Goal: Task Accomplishment & Management: Manage account settings

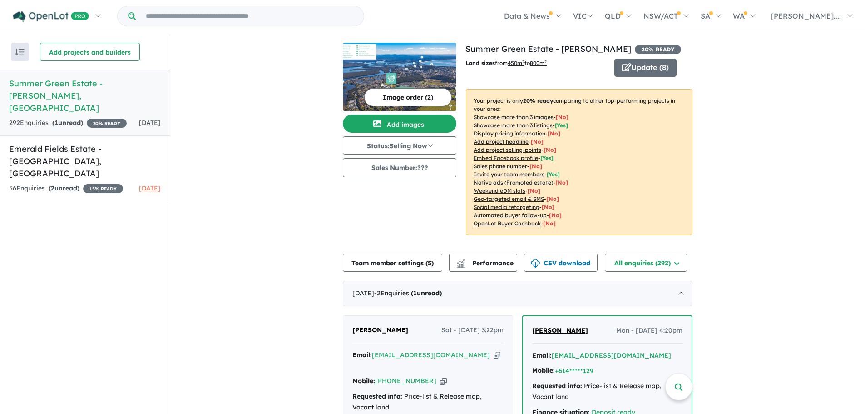
click at [94, 118] on div "292 Enquir ies ( 1 unread) 20 % READY" at bounding box center [68, 123] width 118 height 11
click at [87, 52] on button "Add projects and builders" at bounding box center [90, 52] width 100 height 18
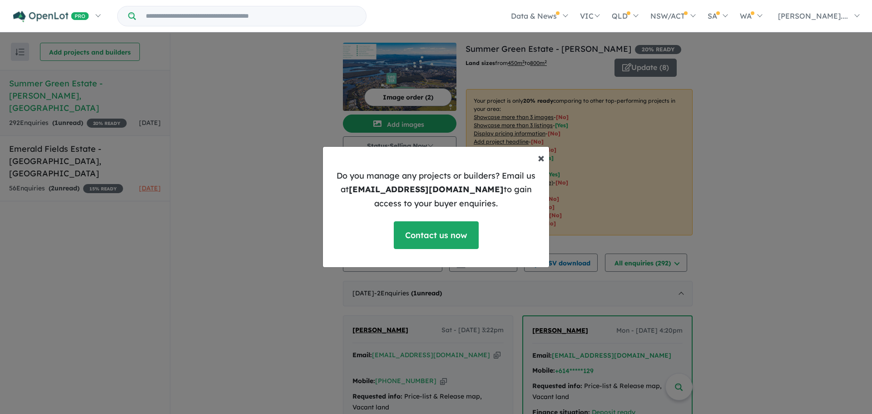
click at [544, 158] on span "×" at bounding box center [540, 157] width 7 height 16
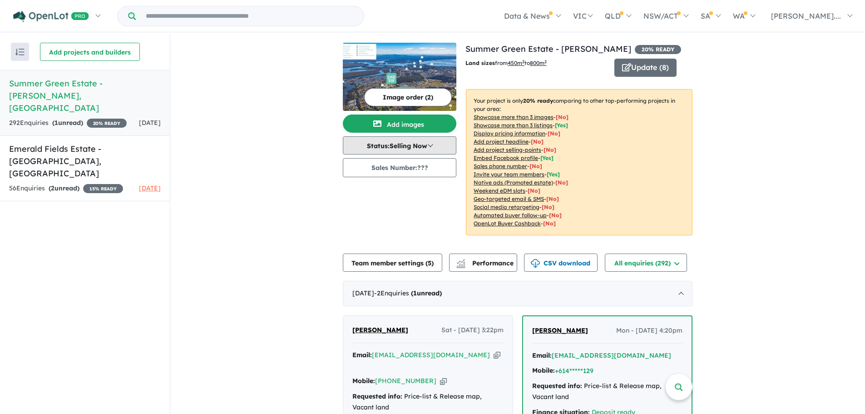
click at [412, 146] on button "Status: Selling Now" at bounding box center [399, 145] width 113 height 18
click at [73, 143] on link "Emerald Fields Estate - [GEOGRAPHIC_DATA] , [GEOGRAPHIC_DATA] 56 Enquir ies ( 2…" at bounding box center [85, 168] width 170 height 66
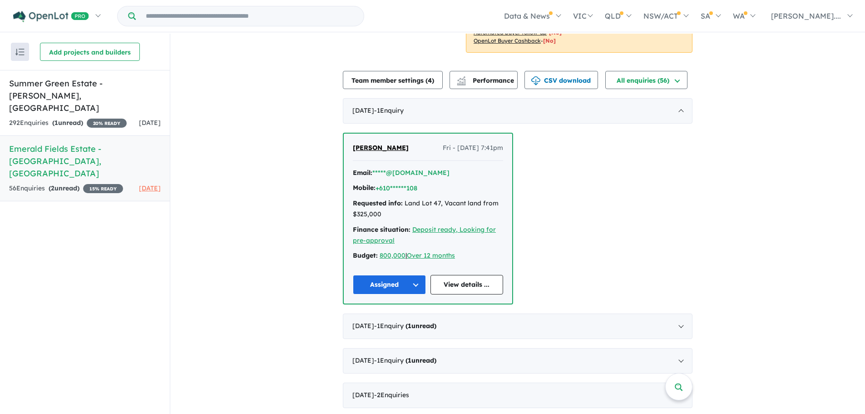
scroll to position [189, 0]
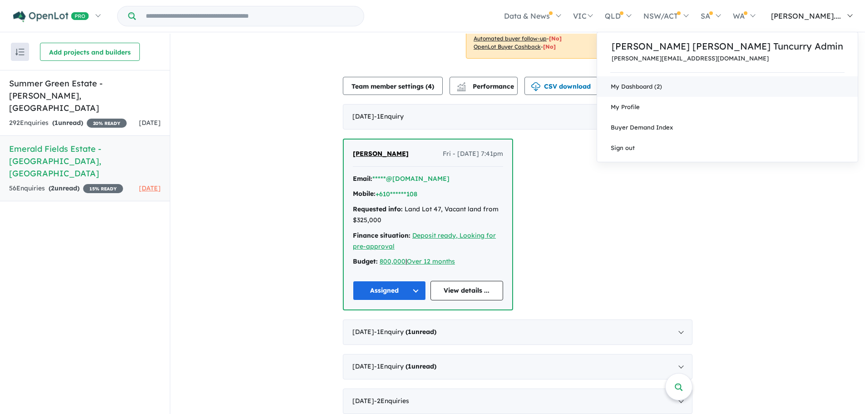
click at [730, 86] on link "My Dashboard (2)" at bounding box center [727, 86] width 261 height 20
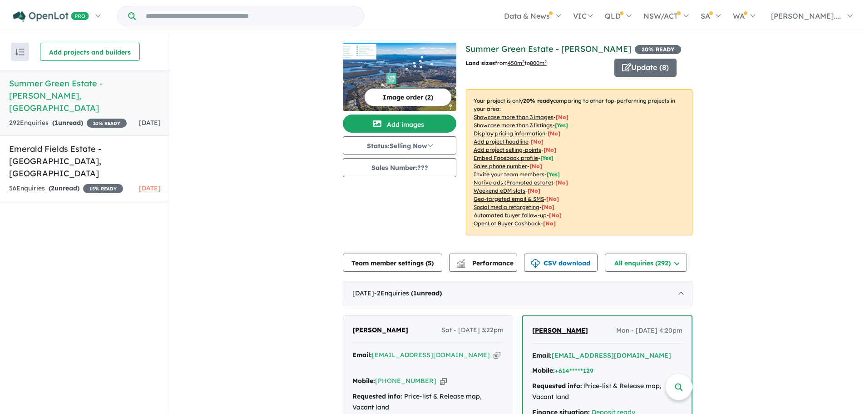
click at [571, 50] on link "Summer Green Estate - [PERSON_NAME]" at bounding box center [548, 49] width 166 height 10
click at [675, 287] on div "August 2025 - 2 Enquir ies ( 1 unread)" at bounding box center [518, 293] width 350 height 25
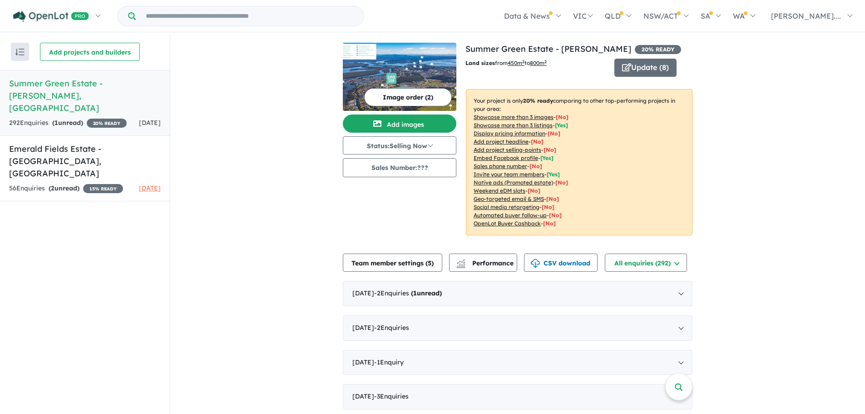
click at [381, 72] on img at bounding box center [399, 77] width 113 height 68
click at [659, 72] on button "Update ( 8 )" at bounding box center [645, 68] width 62 height 18
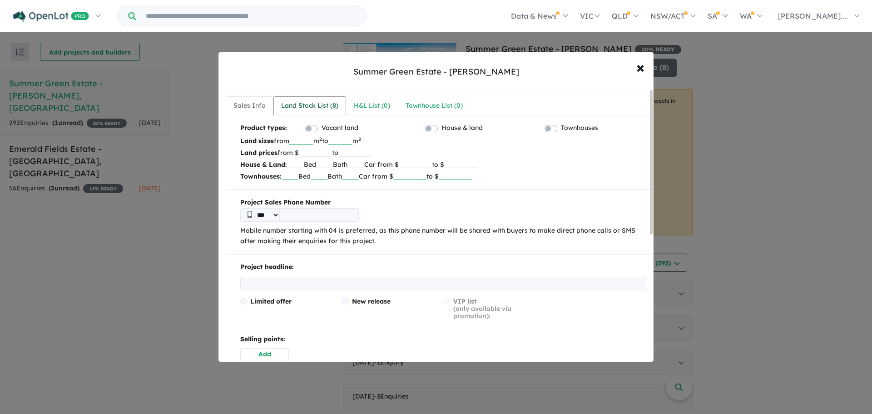
click at [316, 109] on div "Land Stock List ( 8 )" at bounding box center [309, 105] width 57 height 11
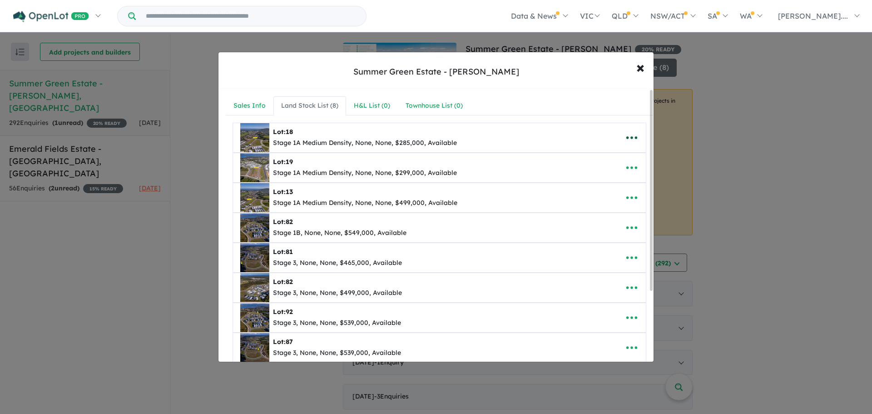
click at [627, 134] on icon "button" at bounding box center [632, 138] width 14 height 14
click at [514, 79] on div "Summer Green Estate - Forster × Close" at bounding box center [435, 70] width 435 height 37
click at [460, 107] on div "Townhouse List ( 0 )" at bounding box center [433, 105] width 57 height 11
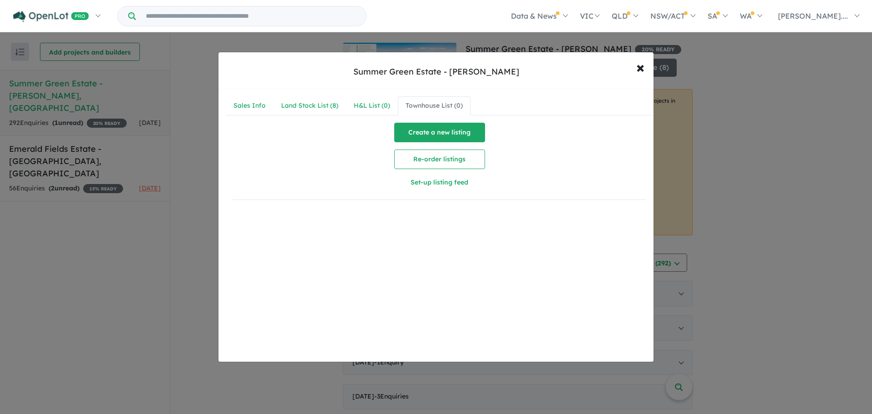
click at [458, 138] on button "Create a new listing" at bounding box center [439, 133] width 91 height 20
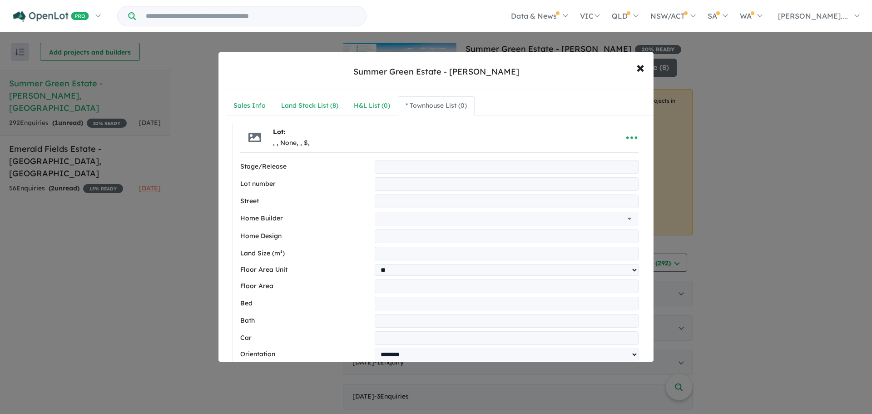
click at [416, 183] on input "text" at bounding box center [506, 184] width 264 height 14
click at [638, 69] on span "×" at bounding box center [640, 67] width 8 height 20
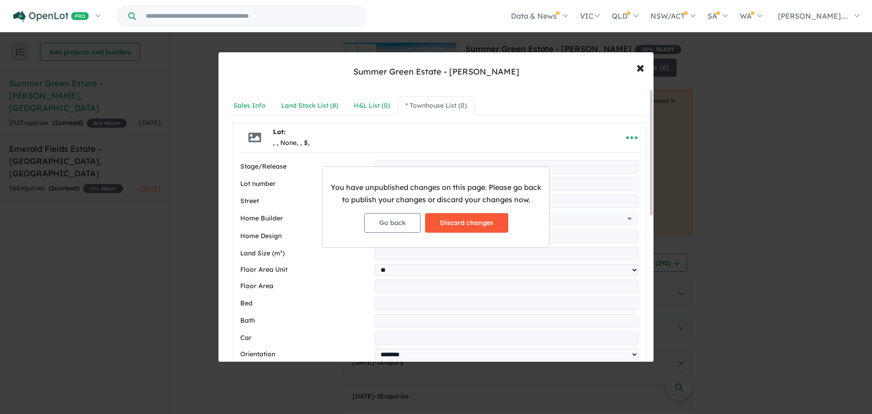
click at [462, 217] on button "Discard changes" at bounding box center [466, 223] width 83 height 20
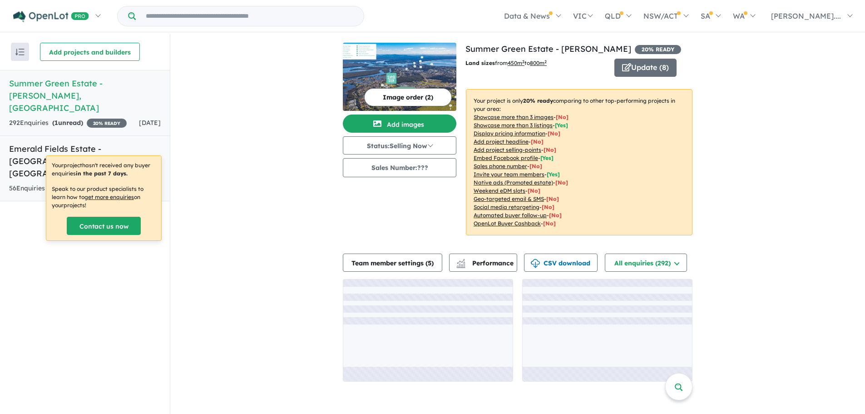
click at [79, 143] on link "Emerald Fields Estate - [GEOGRAPHIC_DATA] , [GEOGRAPHIC_DATA] 56 Enquir ies ( 2…" at bounding box center [85, 168] width 170 height 66
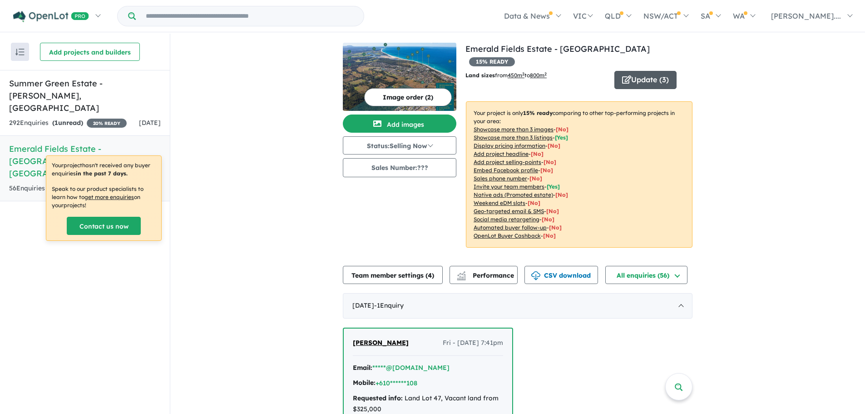
click at [636, 71] on button "Update ( 3 )" at bounding box center [645, 80] width 62 height 18
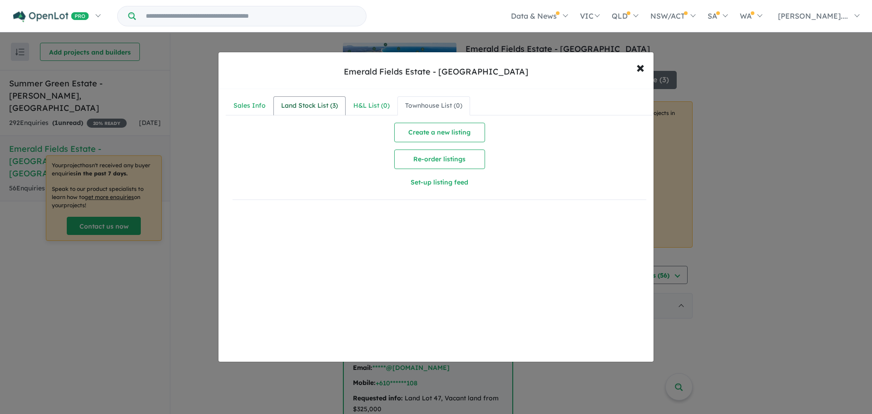
click at [310, 108] on div "Land Stock List ( 3 )" at bounding box center [309, 105] width 57 height 11
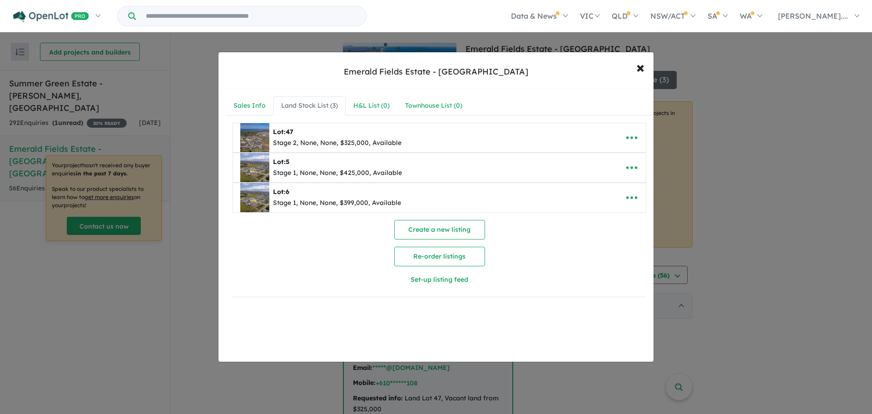
click at [762, 137] on div "**********" at bounding box center [436, 207] width 872 height 414
